Goal: Transaction & Acquisition: Download file/media

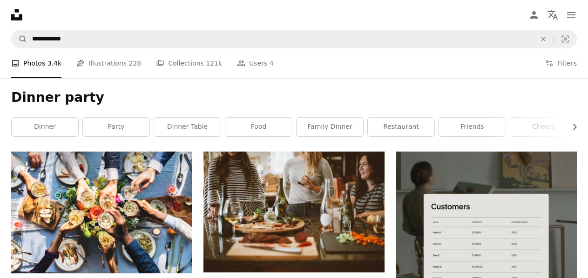
scroll to position [7298, 0]
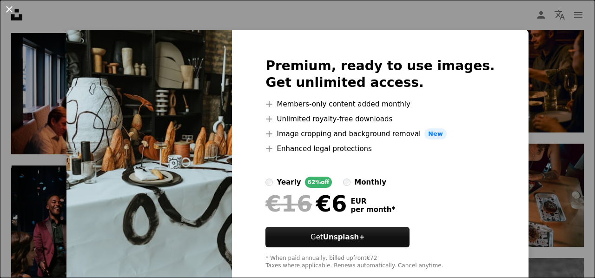
click at [10, 11] on button "An X shape" at bounding box center [9, 9] width 11 height 11
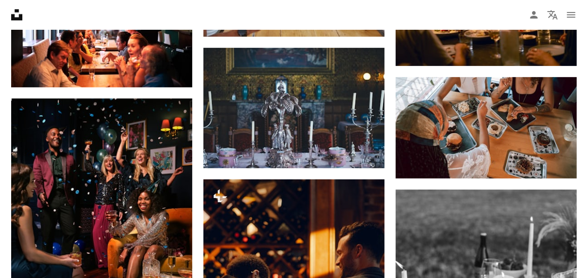
scroll to position [7227, 0]
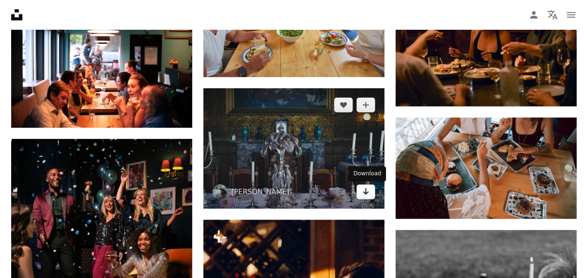
click at [367, 194] on icon "Download" at bounding box center [366, 191] width 6 height 7
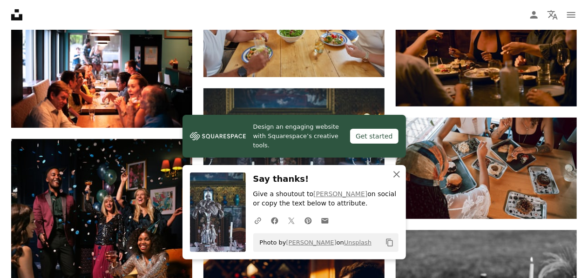
click at [397, 174] on icon "An X shape" at bounding box center [396, 174] width 11 height 11
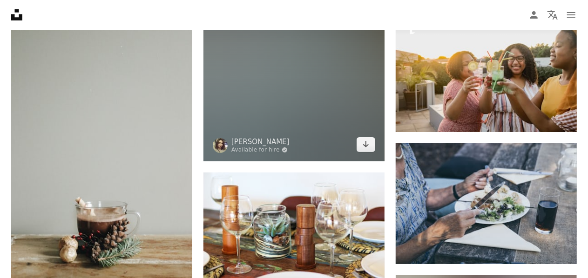
scroll to position [14120, 0]
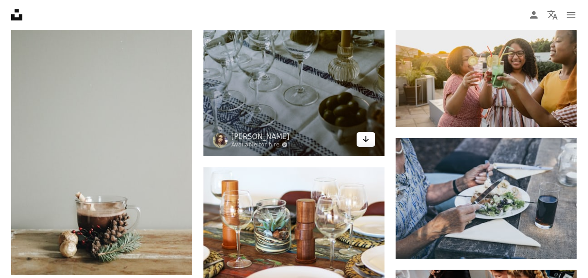
click at [367, 142] on icon "Download" at bounding box center [366, 139] width 6 height 7
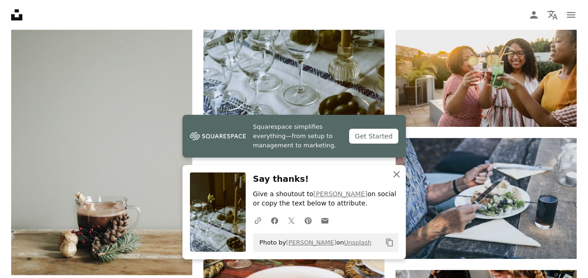
click at [400, 177] on icon "An X shape" at bounding box center [396, 174] width 11 height 11
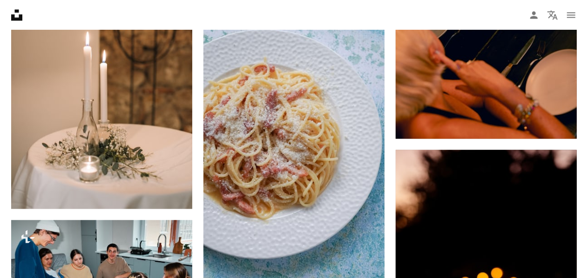
scroll to position [16806, 0]
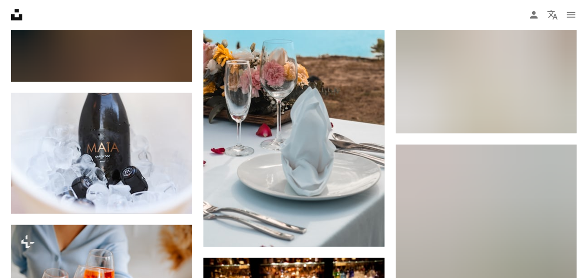
scroll to position [19732, 0]
